Goal: Task Accomplishment & Management: Use online tool/utility

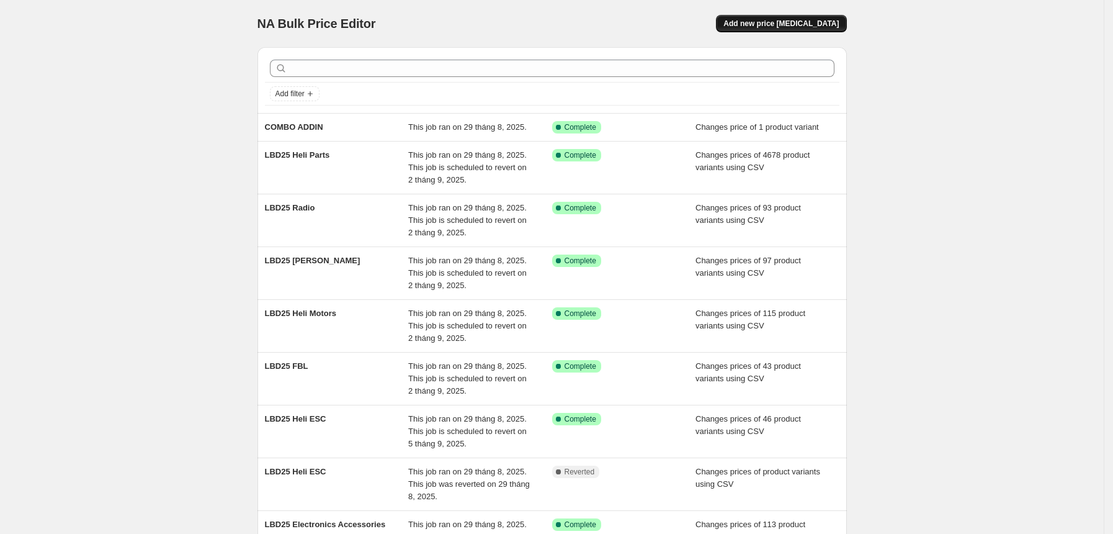
click at [813, 24] on span "Add new price [MEDICAL_DATA]" at bounding box center [781, 24] width 115 height 10
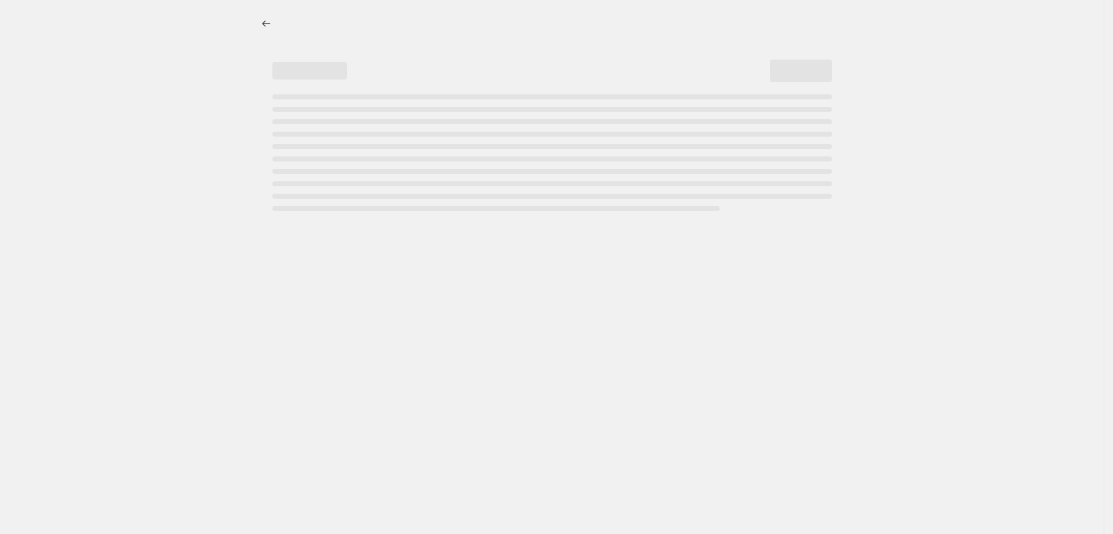
select select "percentage"
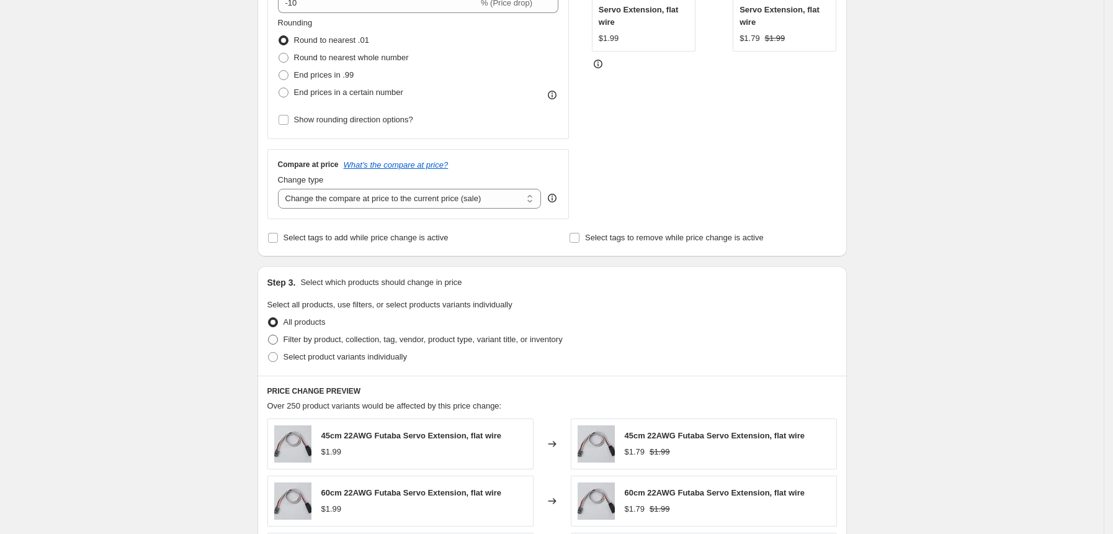
scroll to position [165, 0]
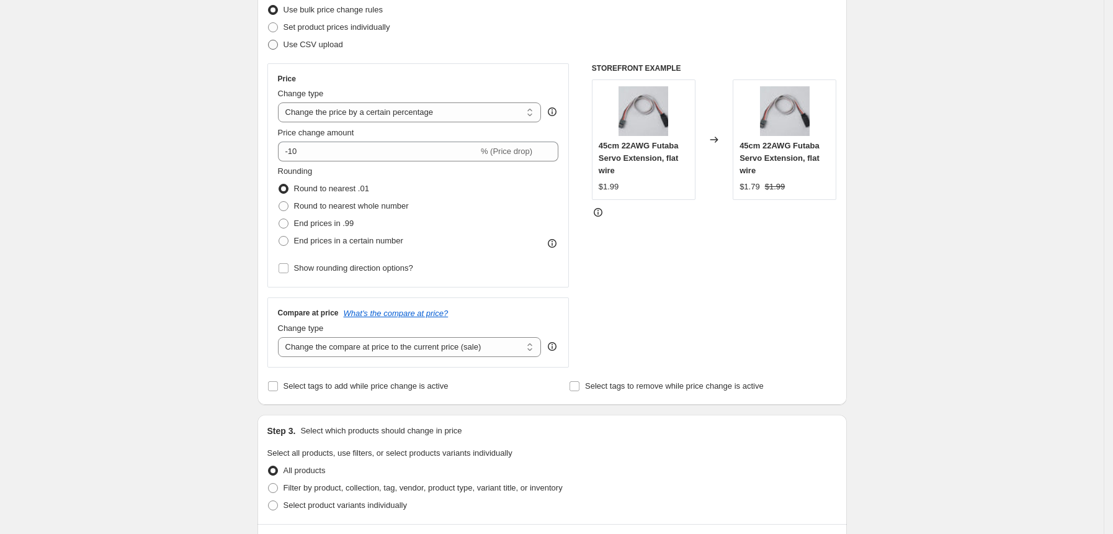
click at [309, 42] on span "Use CSV upload" at bounding box center [314, 44] width 60 height 9
click at [269, 40] on input "Use CSV upload" at bounding box center [268, 40] width 1 height 1
radio input "true"
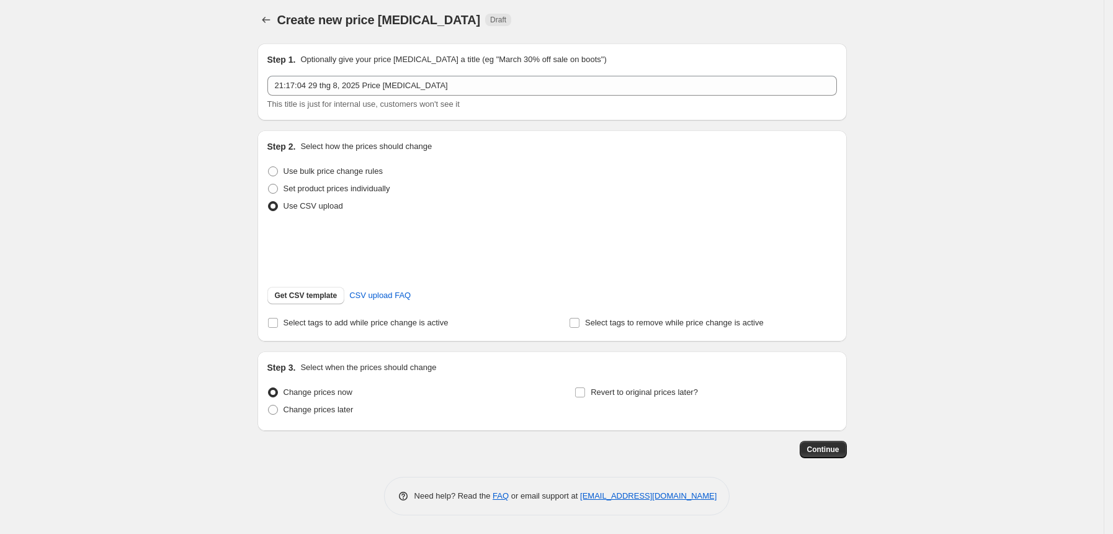
scroll to position [20, 0]
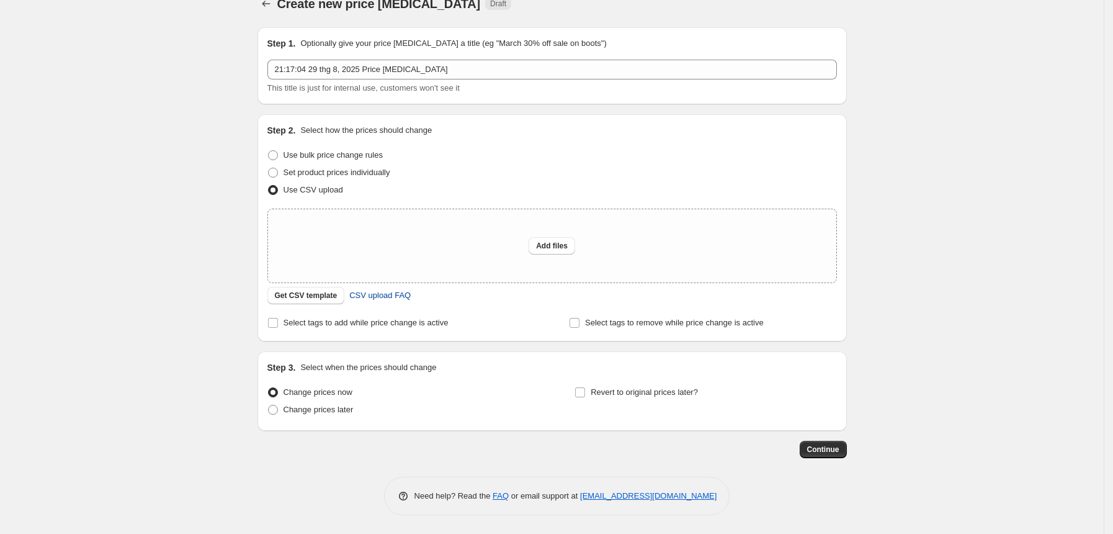
click at [379, 294] on span "CSV upload FAQ" at bounding box center [379, 295] width 61 height 12
click at [296, 295] on span "Get CSV template" at bounding box center [306, 295] width 63 height 10
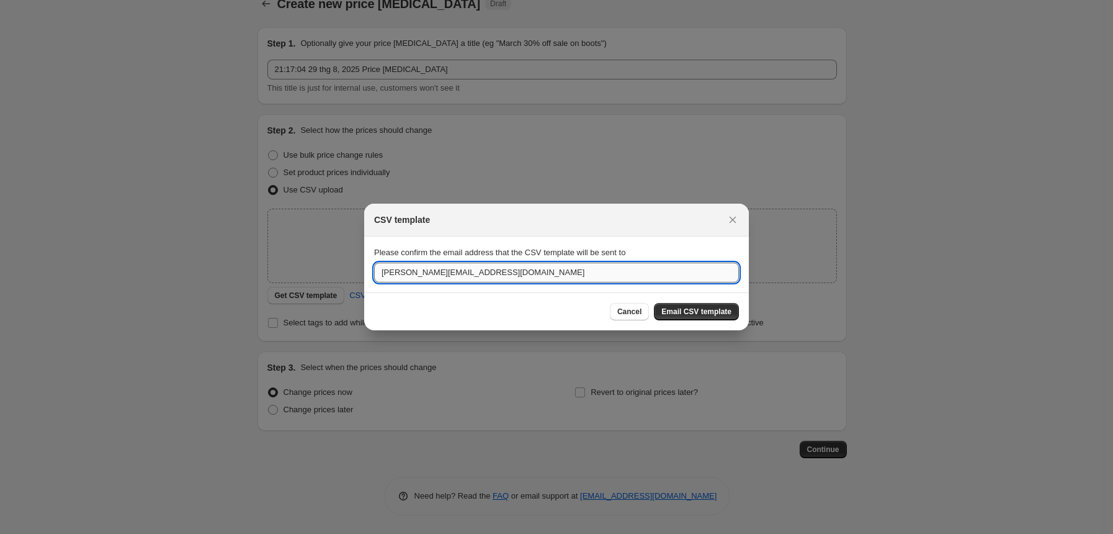
click at [452, 276] on input "[PERSON_NAME][EMAIL_ADDRESS][DOMAIN_NAME]" at bounding box center [556, 273] width 365 height 20
click at [456, 277] on input "[PERSON_NAME][EMAIL_ADDRESS][DOMAIN_NAME]" at bounding box center [556, 273] width 365 height 20
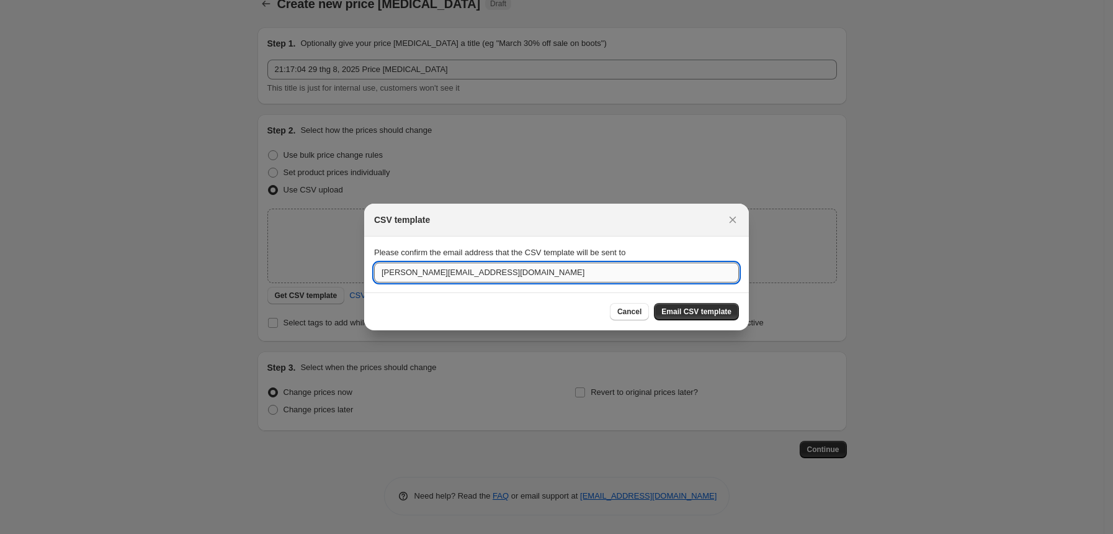
click at [456, 277] on input "[PERSON_NAME][EMAIL_ADDRESS][DOMAIN_NAME]" at bounding box center [556, 273] width 365 height 20
type input "[EMAIL_ADDRESS][DOMAIN_NAME]"
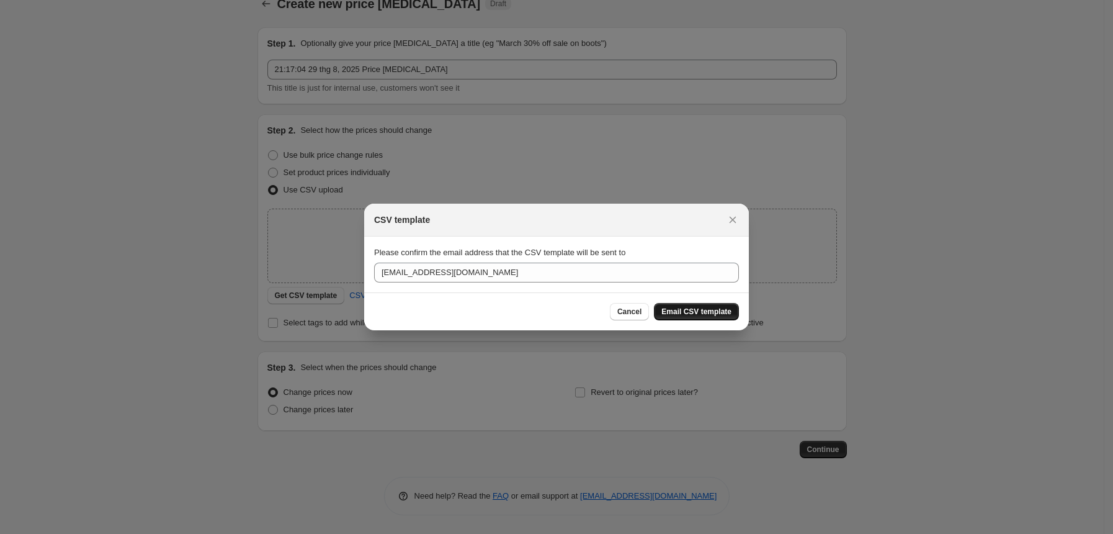
click at [675, 312] on span "Email CSV template" at bounding box center [697, 312] width 70 height 10
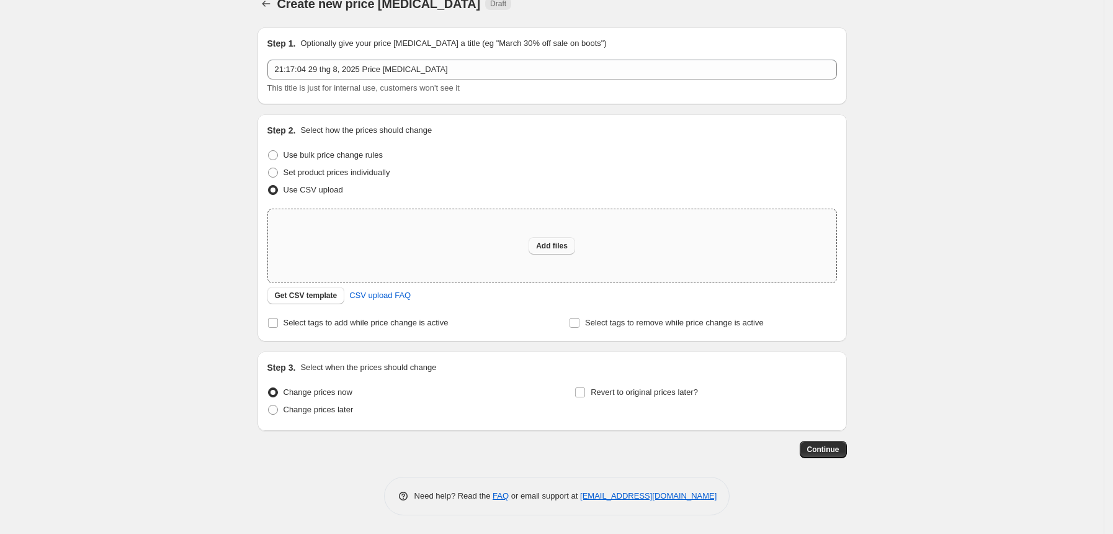
click at [545, 246] on span "Add files" at bounding box center [552, 246] width 32 height 10
type input "C:\fakepath\Special price labor Xguard.csv"
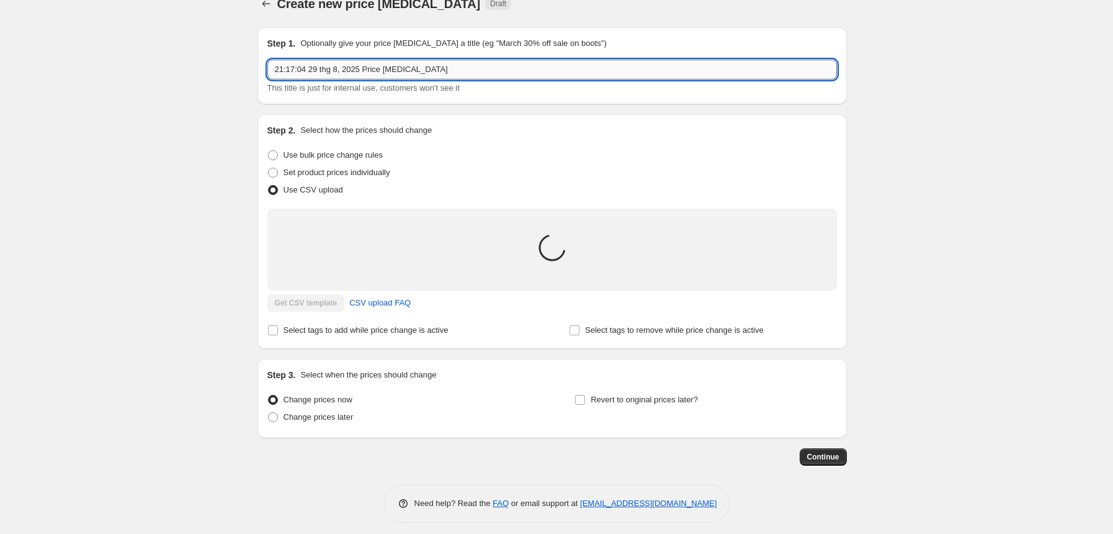
click at [330, 71] on input "21:17:04 29 thg 8, 2025 Price [MEDICAL_DATA]" at bounding box center [552, 70] width 570 height 20
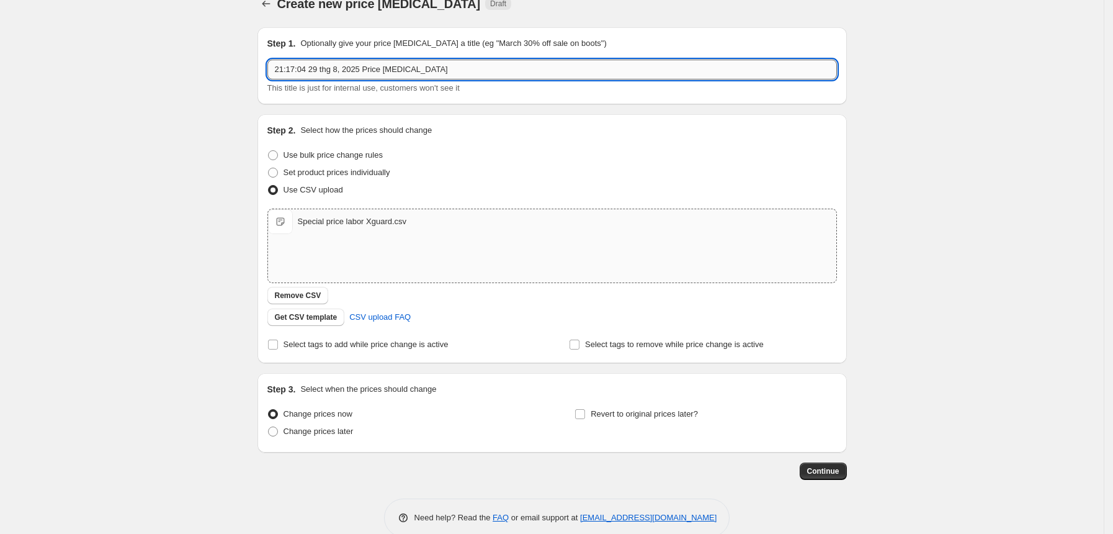
click at [330, 71] on input "21:17:04 29 thg 8, 2025 Price [MEDICAL_DATA]" at bounding box center [552, 70] width 570 height 20
type input "[DATE] 25 - Xguard 20%"
click at [580, 413] on input "Revert to original prices later?" at bounding box center [580, 414] width 10 height 10
checkbox input "true"
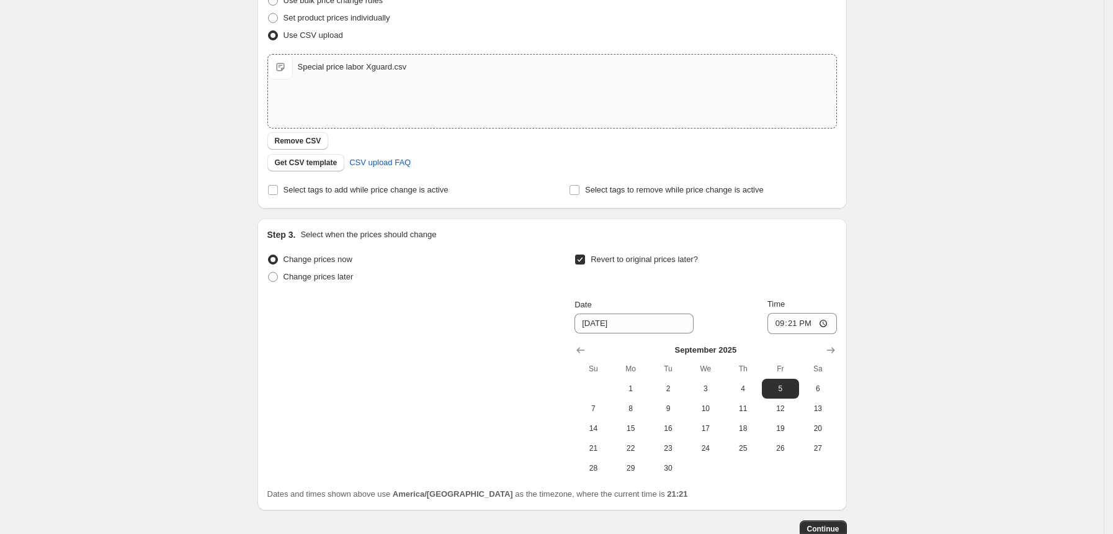
scroll to position [185, 0]
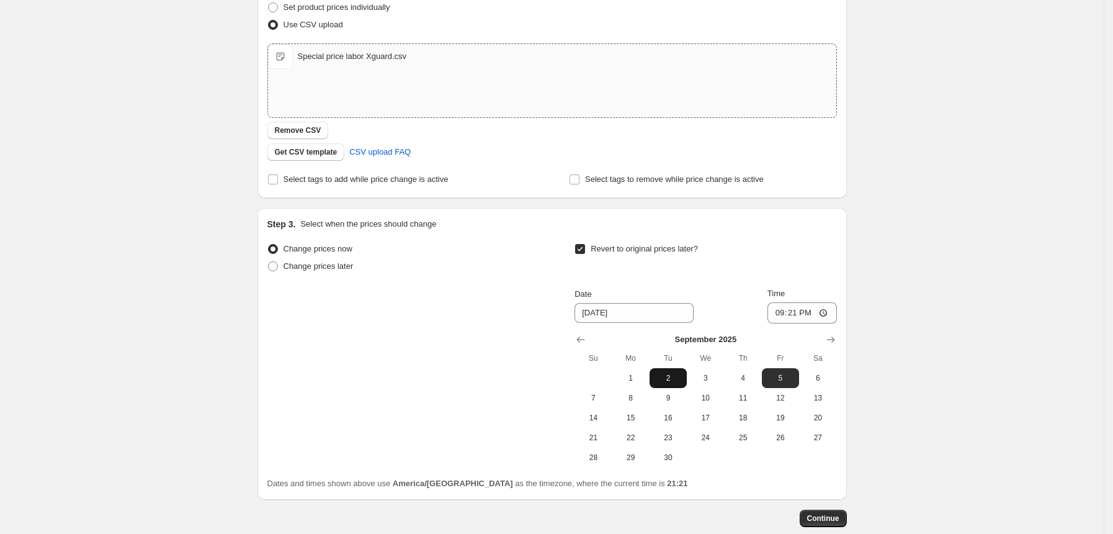
click at [669, 382] on button "2" at bounding box center [668, 378] width 37 height 20
type input "[DATE]"
click at [790, 315] on input "21:21" at bounding box center [803, 312] width 70 height 21
type input "00:00"
click at [306, 344] on div "Change prices now Change prices later Revert to original prices later? Date [DA…" at bounding box center [552, 353] width 570 height 227
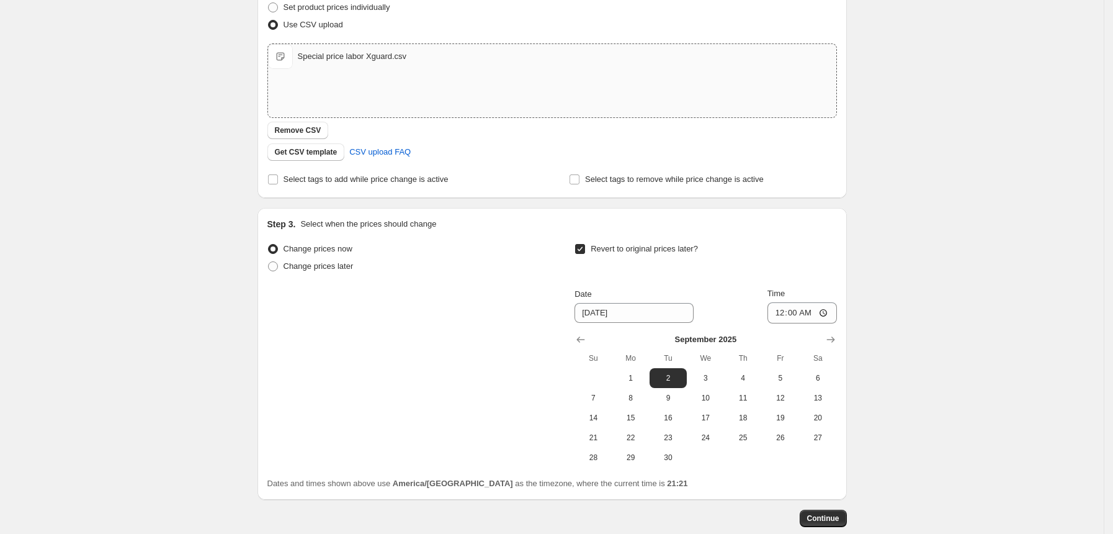
click at [112, 362] on div "Create new price [MEDICAL_DATA]. This page is ready Create new price [MEDICAL_D…" at bounding box center [552, 209] width 1104 height 788
click at [820, 518] on span "Continue" at bounding box center [823, 518] width 32 height 10
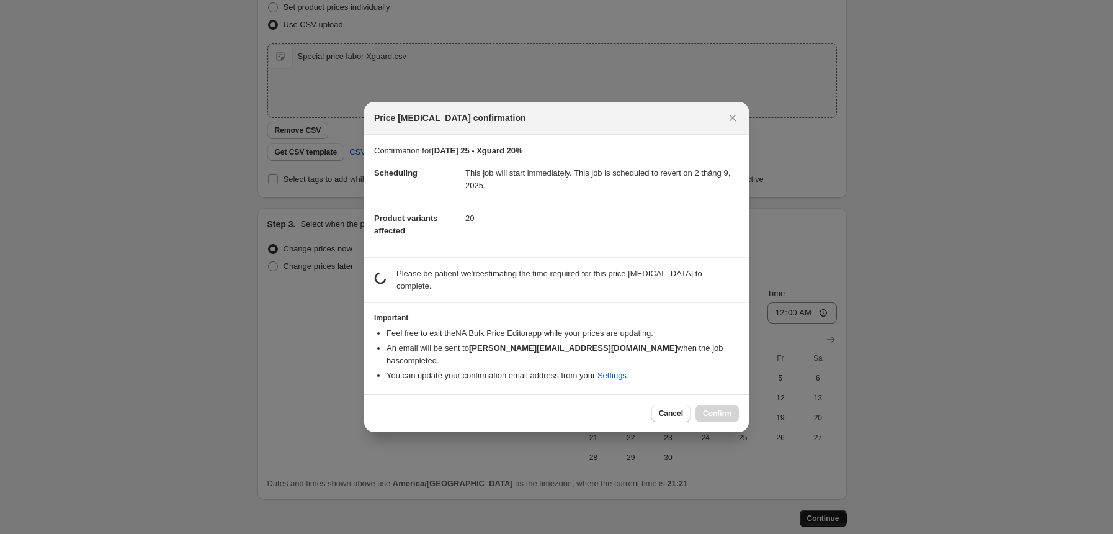
scroll to position [0, 0]
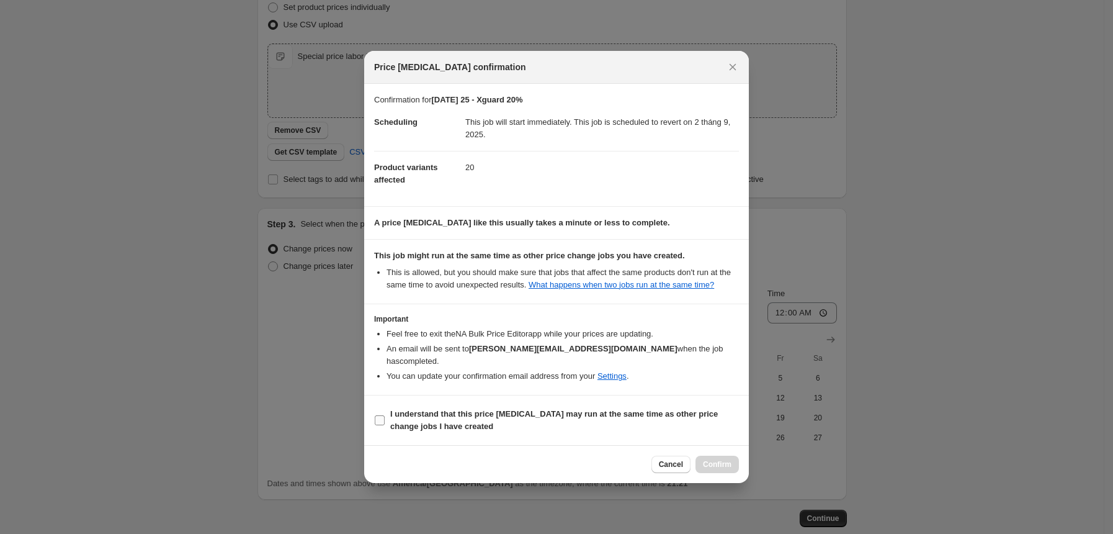
click at [381, 418] on input "I understand that this price [MEDICAL_DATA] may run at the same time as other p…" at bounding box center [380, 420] width 10 height 10
checkbox input "true"
click at [726, 459] on span "Confirm" at bounding box center [717, 464] width 29 height 10
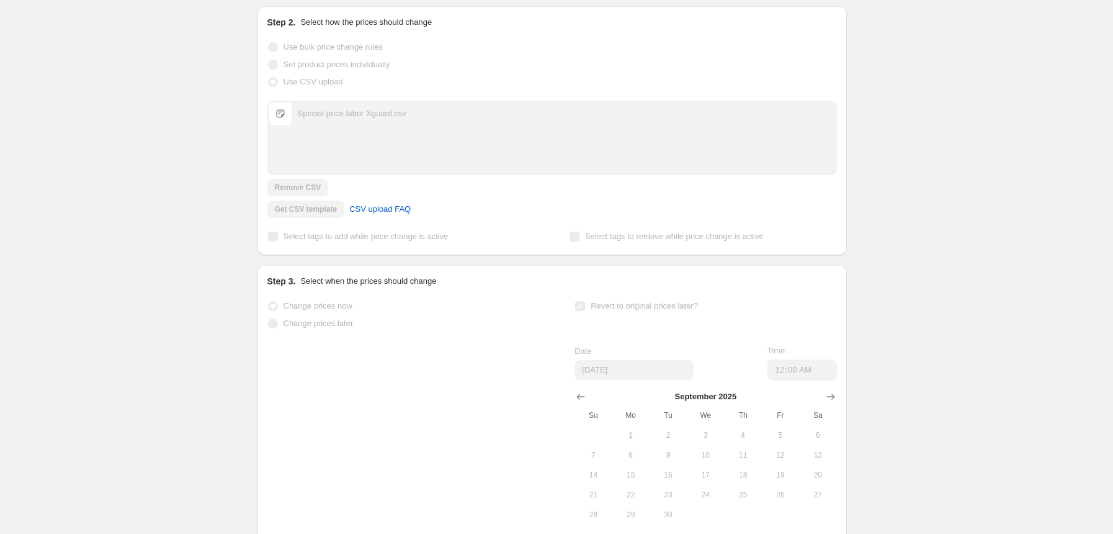
click at [1009, 318] on div "[DATE] 25 - Xguard 20%. This page is ready [DATE] 25 - Xguard 20% Info Incomple…" at bounding box center [552, 223] width 1104 height 817
click at [1014, 211] on div "[DATE] 25 - Xguard 20%. This page is ready [DATE] 25 - Xguard 20% Info Incomple…" at bounding box center [552, 223] width 1104 height 817
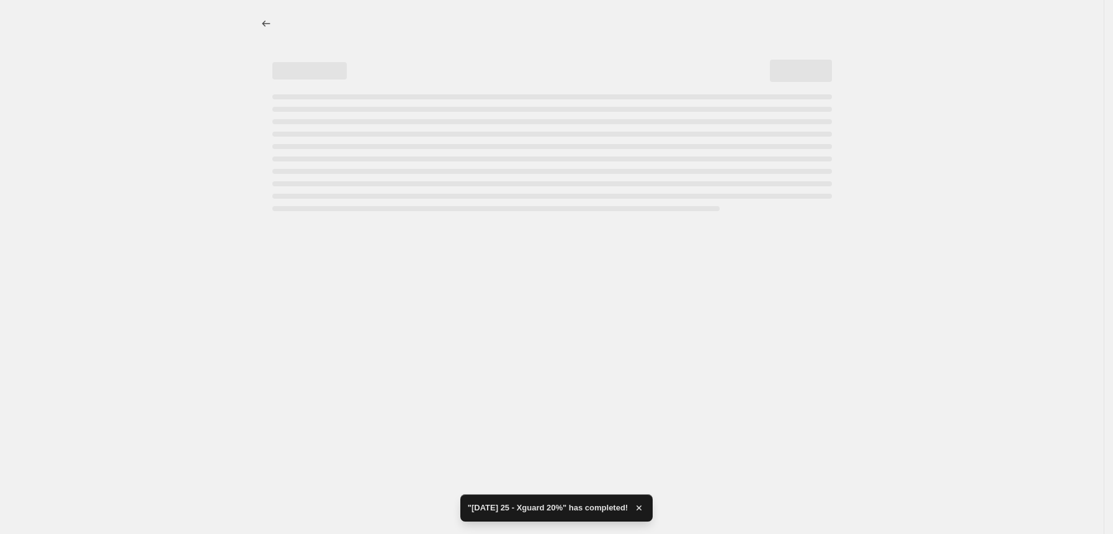
scroll to position [0, 0]
